Goal: Obtain resource: Obtain resource

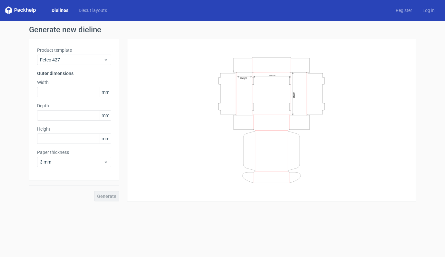
click at [59, 10] on link "Dielines" at bounding box center [59, 10] width 27 height 6
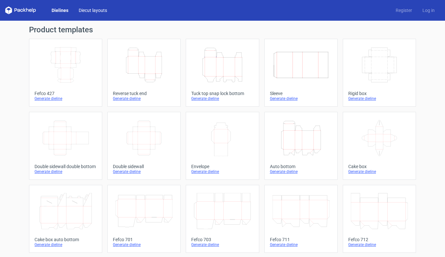
click at [91, 12] on link "Diecut layouts" at bounding box center [93, 10] width 39 height 6
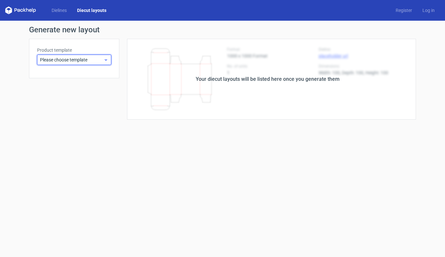
click at [108, 59] on icon at bounding box center [106, 59] width 5 height 5
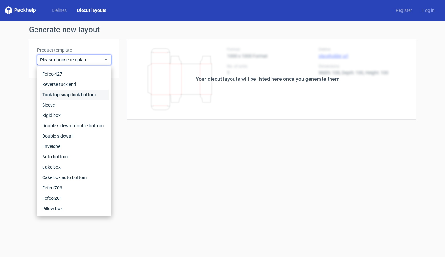
click at [76, 96] on div "Tuck top snap lock bottom" at bounding box center [74, 94] width 69 height 10
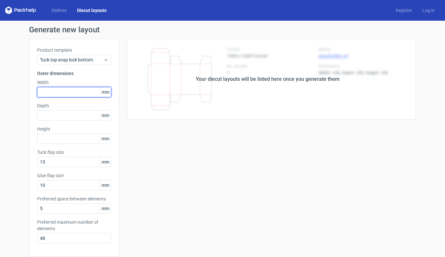
click at [75, 95] on input "text" at bounding box center [74, 92] width 74 height 10
type input "120"
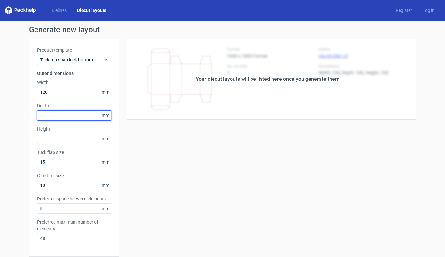
click at [71, 113] on input "text" at bounding box center [74, 115] width 74 height 10
type input "35"
click at [66, 144] on div "Product template Tuck top snap lock bottom Outer dimensions Width 120 mm Depth …" at bounding box center [74, 148] width 90 height 218
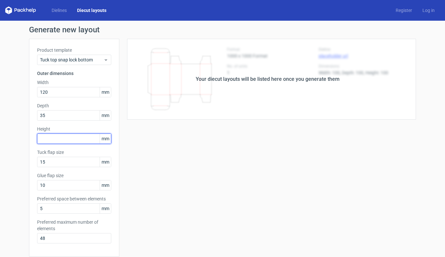
click at [65, 138] on input "text" at bounding box center [74, 138] width 74 height 10
type input "200"
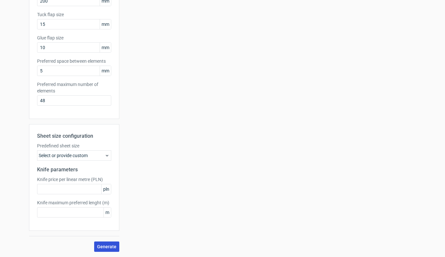
click at [102, 248] on button "Generate" at bounding box center [106, 246] width 25 height 10
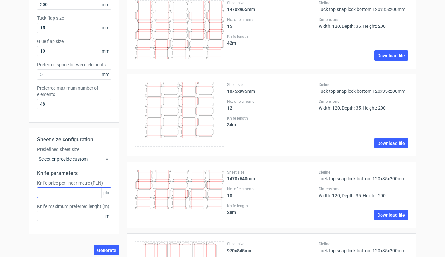
scroll to position [149, 0]
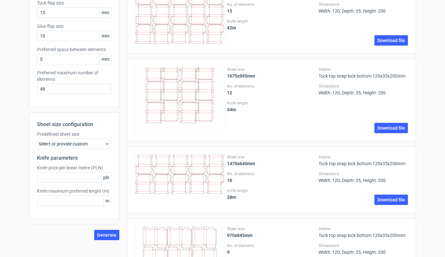
click at [81, 143] on div "Select or provide custom" at bounding box center [74, 143] width 74 height 10
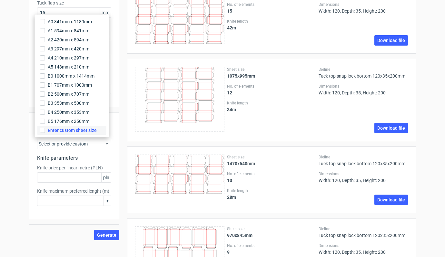
click at [73, 131] on span "Enter custom sheet size" at bounding box center [72, 130] width 49 height 6
click at [45, 131] on input "Enter custom sheet size" at bounding box center [42, 129] width 5 height 5
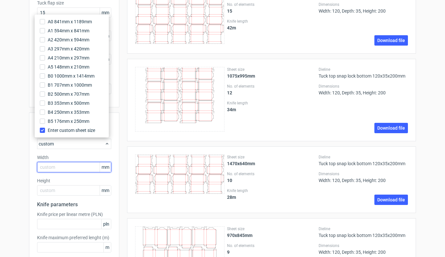
click at [54, 169] on input "text" at bounding box center [74, 167] width 74 height 10
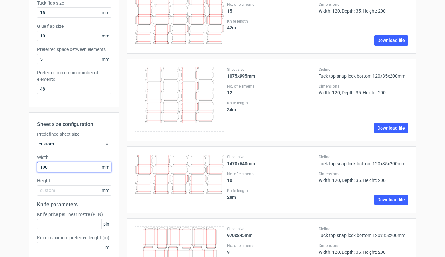
type input "1000"
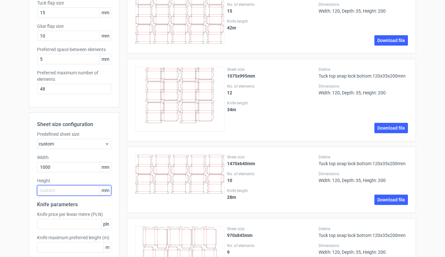
click at [59, 190] on input "text" at bounding box center [74, 190] width 74 height 10
type input "700"
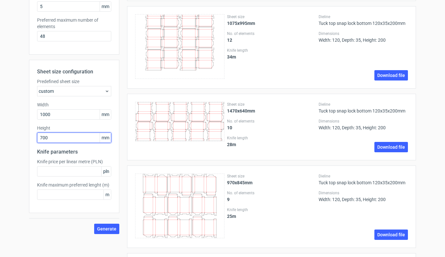
scroll to position [210, 0]
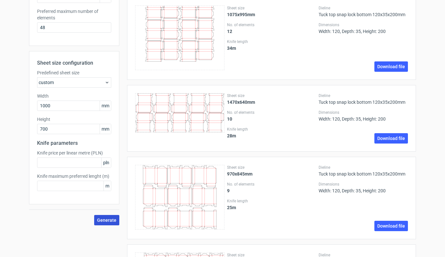
click at [106, 223] on button "Generate" at bounding box center [106, 220] width 25 height 10
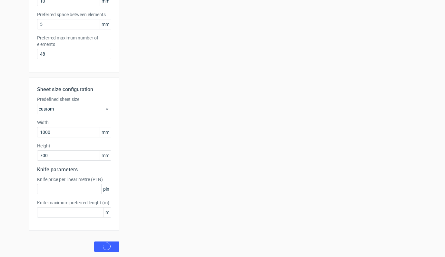
scroll to position [0, 0]
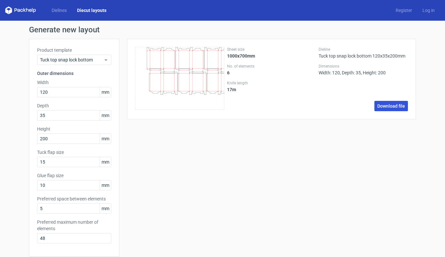
click at [392, 106] on link "Download file" at bounding box center [392, 106] width 34 height 10
click at [100, 54] on div "Product template Tuck top snap lock bottom" at bounding box center [74, 56] width 74 height 18
click at [97, 60] on span "Tuck top snap lock bottom" at bounding box center [72, 59] width 64 height 6
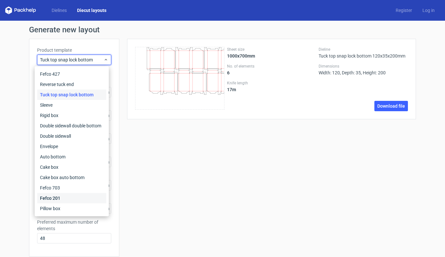
click at [55, 198] on div "Fefco 201" at bounding box center [71, 198] width 69 height 10
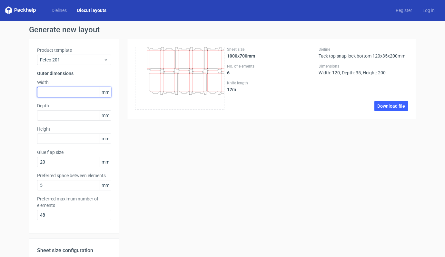
click at [66, 92] on input "text" at bounding box center [74, 92] width 74 height 10
type input "200"
type input "100"
type input "232"
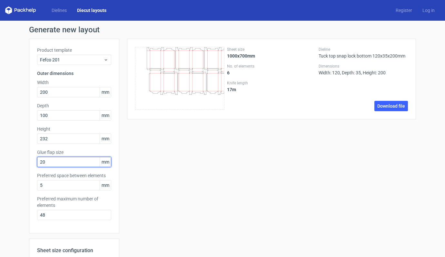
click at [60, 160] on input "20" at bounding box center [74, 162] width 74 height 10
drag, startPoint x: 59, startPoint y: 161, endPoint x: 26, endPoint y: 159, distance: 33.3
click at [26, 159] on div "Generate new layout Product template Fefco 201 Outer dimensions Width 200 mm De…" at bounding box center [222, 219] width 445 height 397
type input "20"
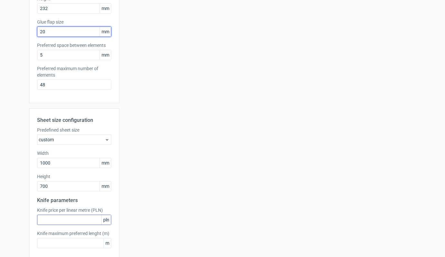
scroll to position [161, 0]
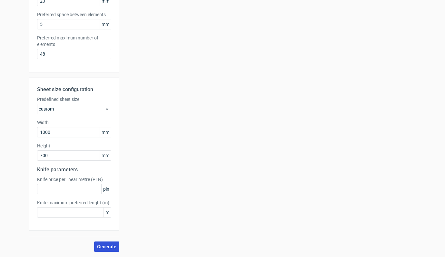
click at [106, 246] on span "Generate" at bounding box center [106, 246] width 19 height 5
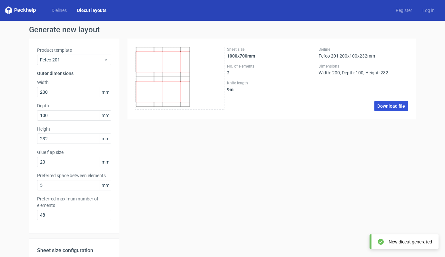
click at [385, 108] on link "Download file" at bounding box center [392, 106] width 34 height 10
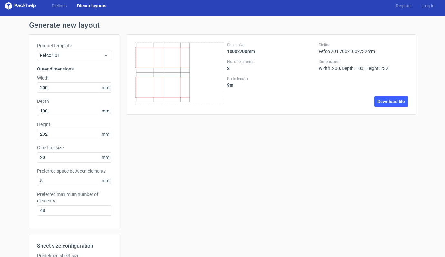
scroll to position [6, 0]
